Goal: Information Seeking & Learning: Compare options

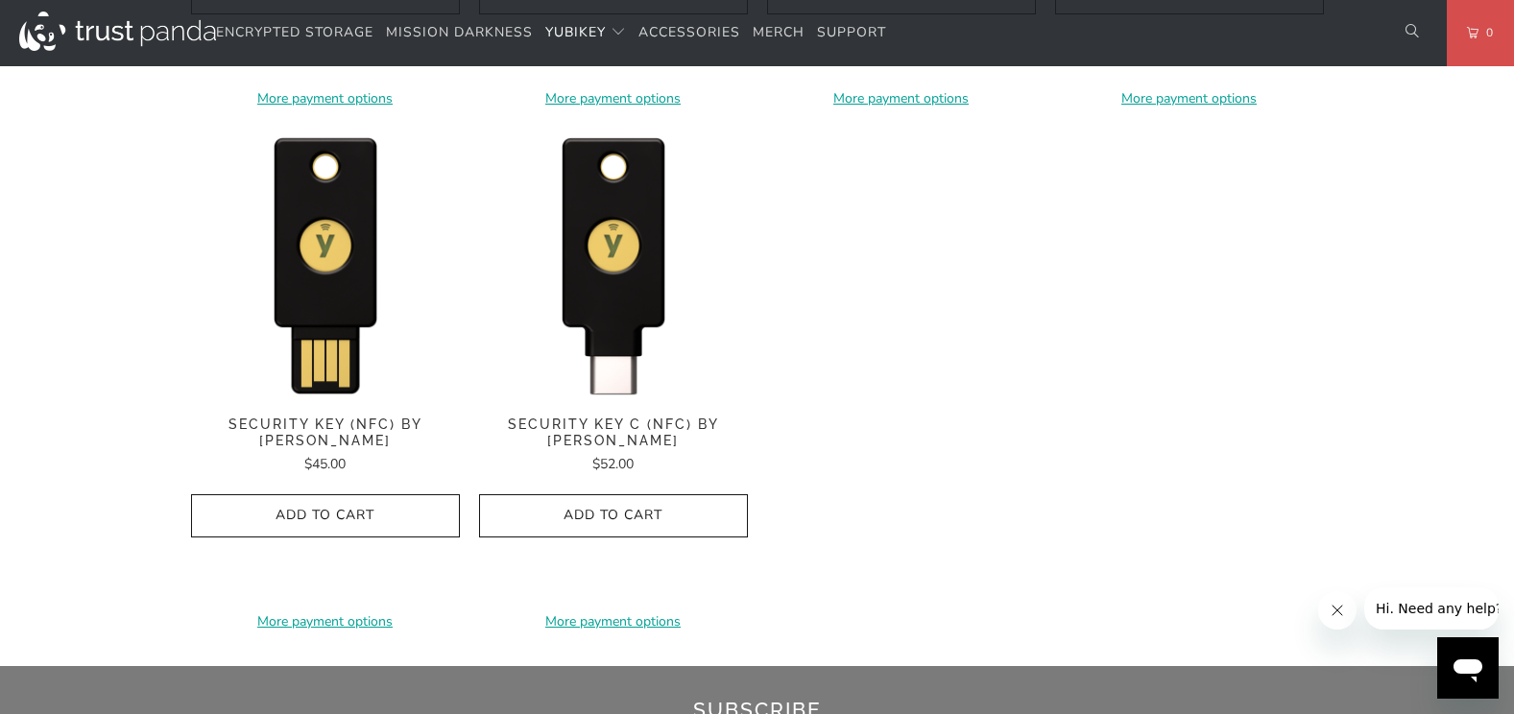
scroll to position [1920, 0]
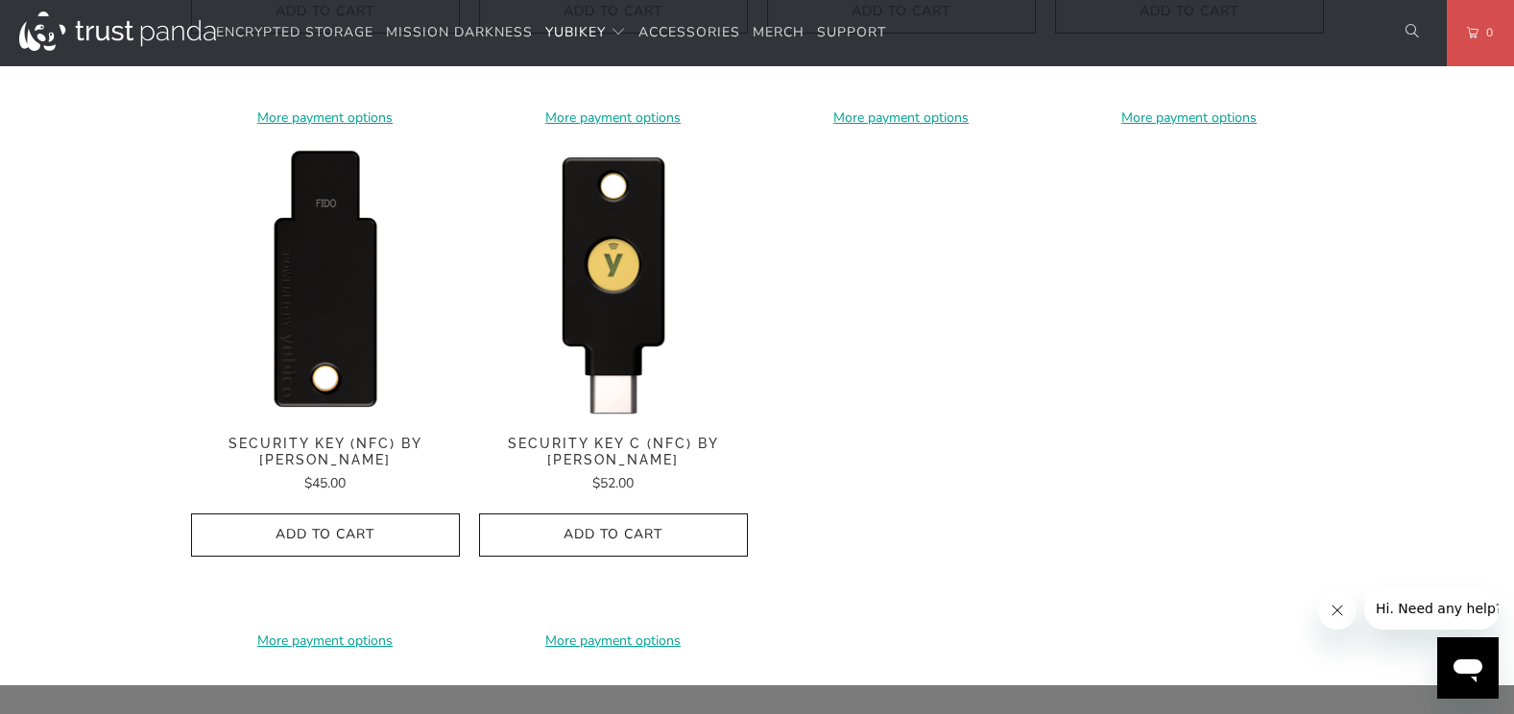
click at [312, 249] on img at bounding box center [325, 282] width 269 height 269
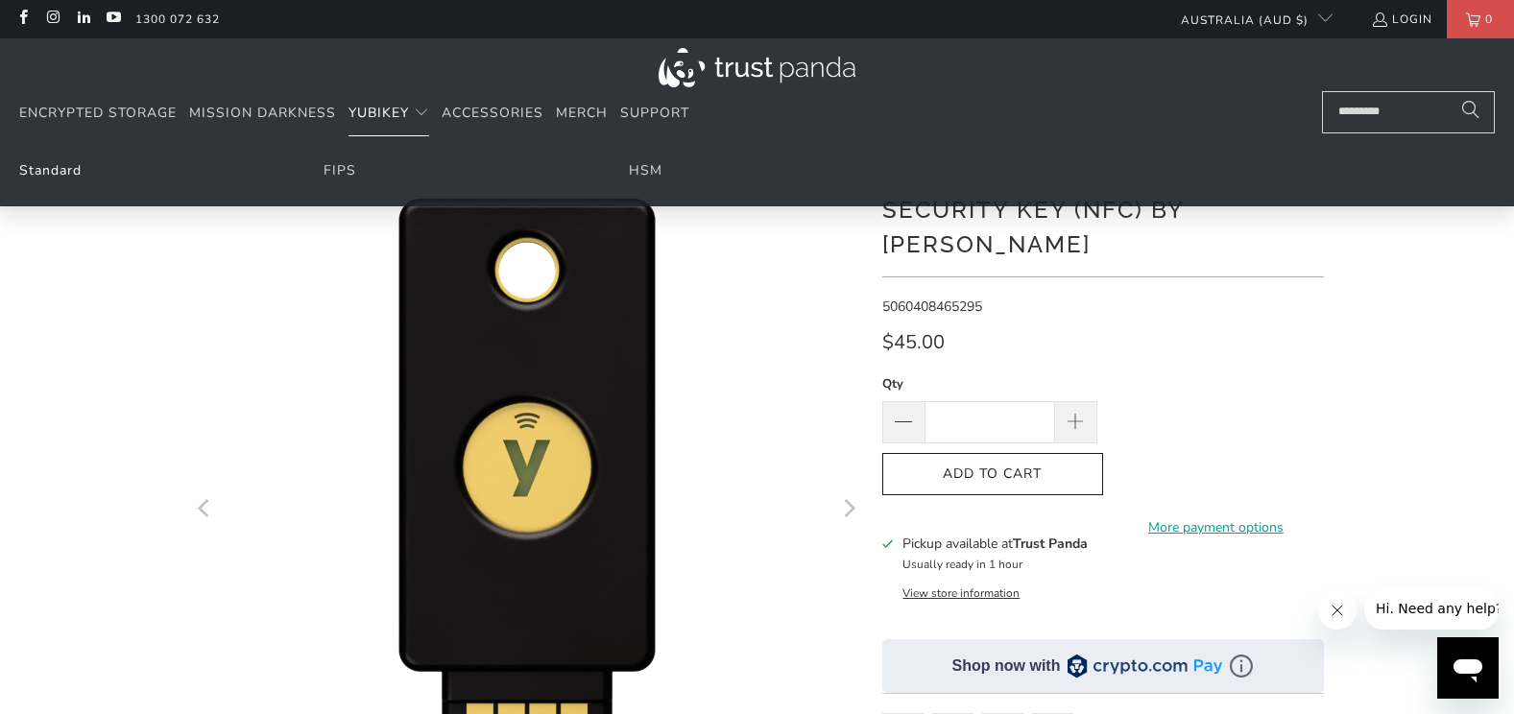
click at [52, 164] on link "Standard" at bounding box center [50, 170] width 62 height 18
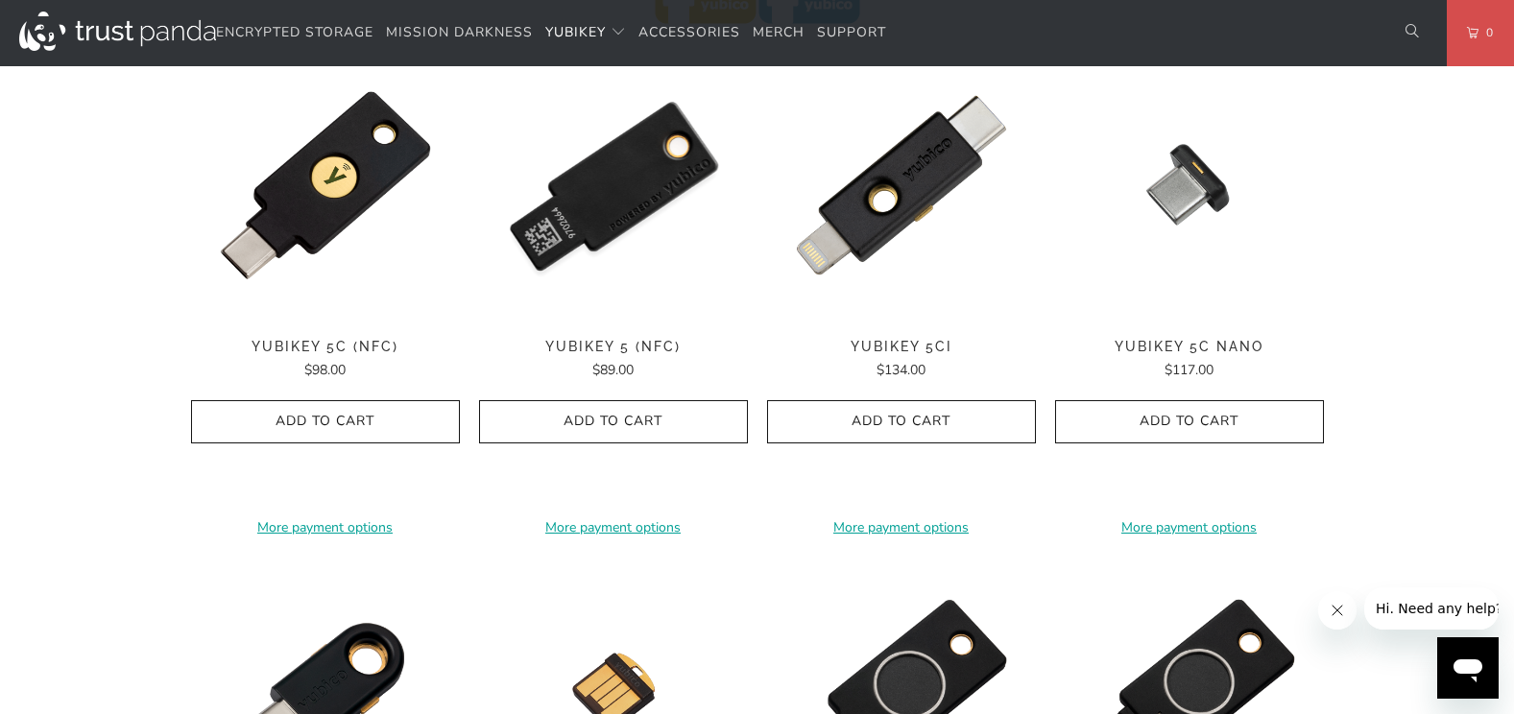
scroll to position [960, 0]
